Goal: Obtain resource: Obtain resource

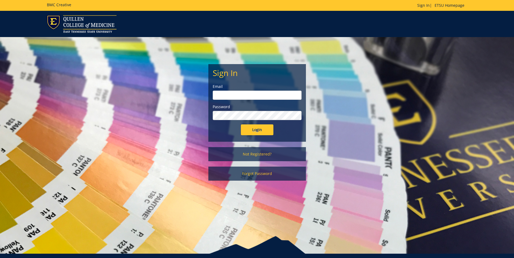
type input "[EMAIL_ADDRESS][DOMAIN_NAME]"
click at [257, 129] on input "Login" at bounding box center [257, 130] width 32 height 11
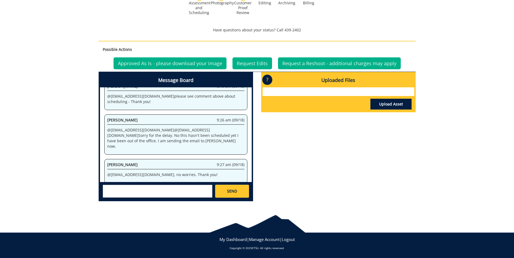
scroll to position [174, 0]
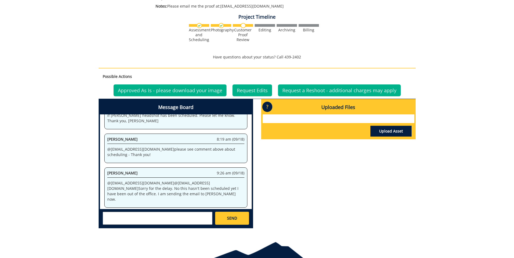
scroll to position [134, 0]
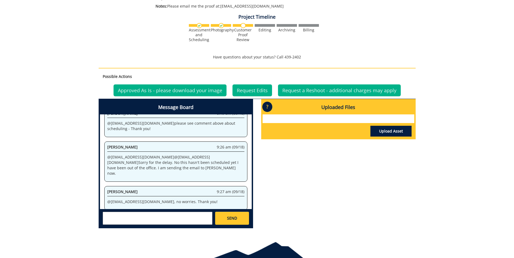
click at [276, 171] on div "Message Board System 3:47 pm (09/04) Welcome to the Project Messenger. All mess…" at bounding box center [256, 166] width 325 height 134
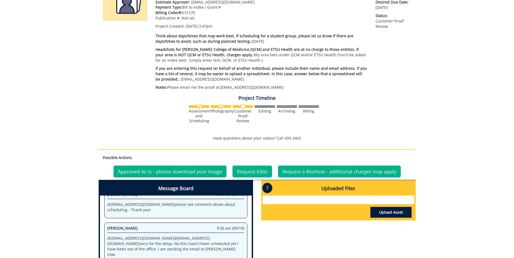
scroll to position [39, 0]
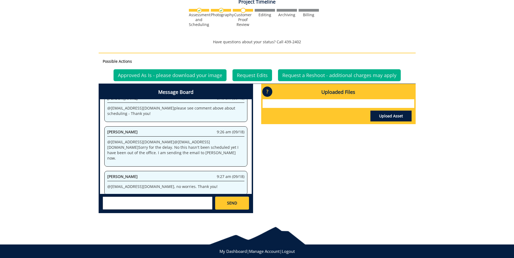
scroll to position [201, 0]
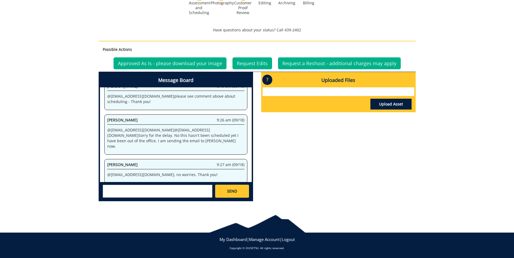
click at [288, 92] on div at bounding box center [338, 91] width 152 height 9
drag, startPoint x: 142, startPoint y: 169, endPoint x: 109, endPoint y: 171, distance: 32.8
click at [109, 172] on p "@ sluderp@etsu.edu , no worries. Thank you!" at bounding box center [175, 174] width 137 height 5
drag, startPoint x: 109, startPoint y: 171, endPoint x: 115, endPoint y: 169, distance: 5.5
copy p "[EMAIL_ADDRESS][DOMAIN_NAME]"
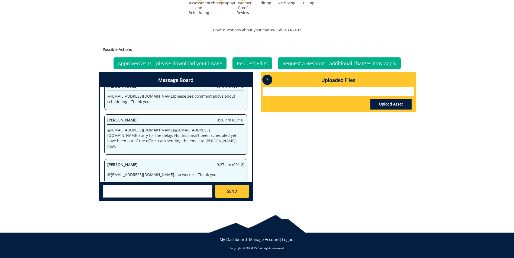
click at [210, 172] on p "@ sluderp@etsu.edu , no worries. Thank you!" at bounding box center [175, 174] width 137 height 5
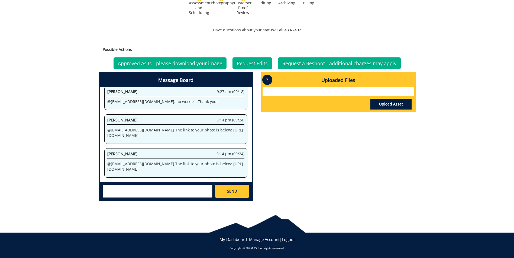
click at [174, 166] on p "@seeaa1@etsu.edu The link to your photo is below: https://etsu365-my.sharepoint…" at bounding box center [175, 166] width 137 height 11
drag, startPoint x: 174, startPoint y: 165, endPoint x: 199, endPoint y: 156, distance: 26.6
click at [199, 161] on p "@seeaa1@etsu.edu The link to your photo is below: https://etsu365-my.sharepoint…" at bounding box center [175, 166] width 137 height 11
copy p "https://etsu365-my.sharepoint.com/:f:/g/personal/carrollmo_etsu_edu/Ev2dfCXzq81…"
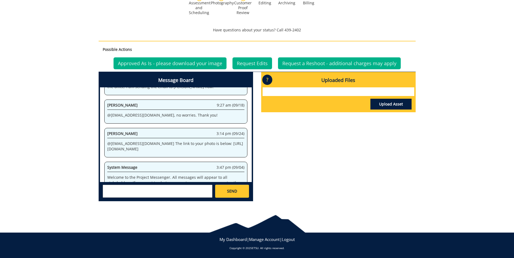
scroll to position [1273, 0]
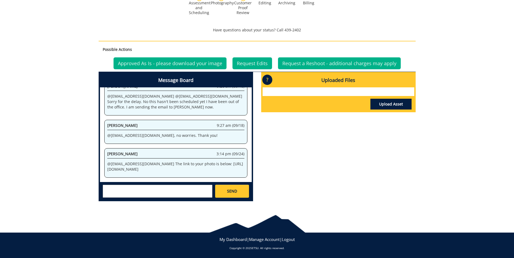
drag, startPoint x: 174, startPoint y: 167, endPoint x: 200, endPoint y: 157, distance: 27.6
click at [200, 161] on p "@seeaa1@etsu.edu The link to your photo is below: https://etsu365-my.sharepoint…" at bounding box center [175, 166] width 137 height 11
drag, startPoint x: 200, startPoint y: 157, endPoint x: 203, endPoint y: 156, distance: 3.3
copy p "https://etsu365-my.sharepoint.com/:f:/g/personal/carrollmo_etsu_edu/Ev2dfCXzq81…"
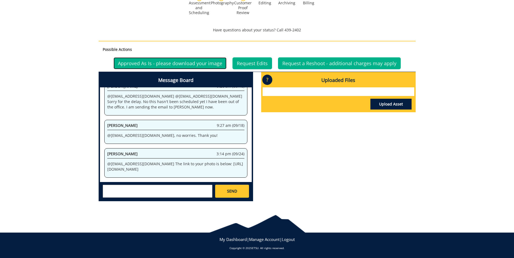
click at [185, 61] on link "Approved As Is - please download your image" at bounding box center [169, 63] width 113 height 12
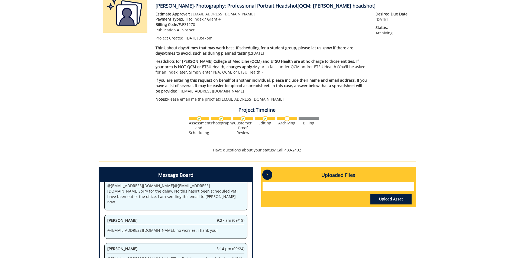
scroll to position [135, 0]
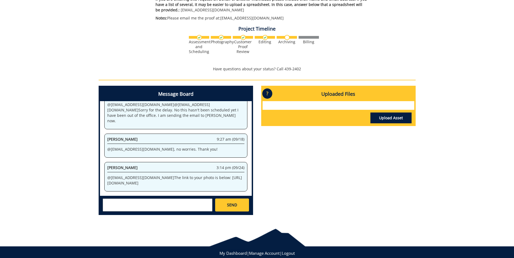
scroll to position [151, 0]
